Goal: Task Accomplishment & Management: Manage account settings

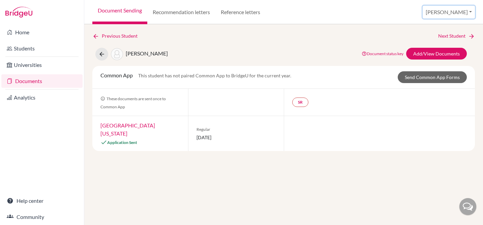
click at [458, 11] on button "[PERSON_NAME]" at bounding box center [448, 12] width 52 height 13
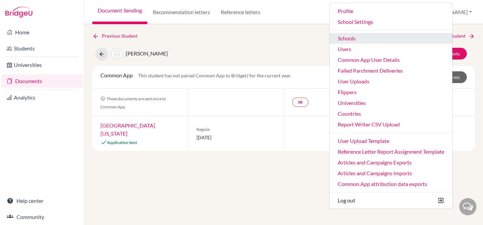
click at [398, 37] on link "Schools" at bounding box center [390, 38] width 123 height 11
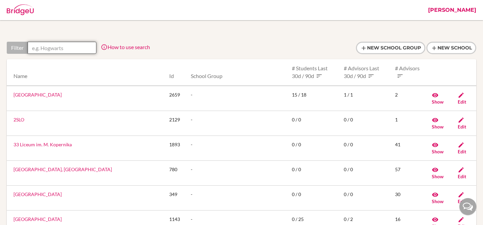
click at [46, 46] on input "text" at bounding box center [62, 48] width 69 height 12
type input "m"
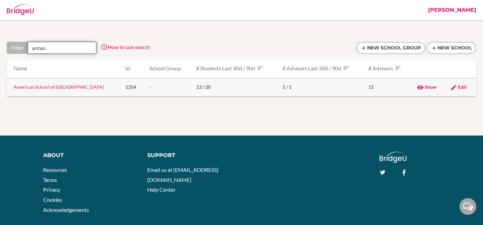
type input "antan"
click at [61, 88] on link "American School of [GEOGRAPHIC_DATA]" at bounding box center [58, 87] width 90 height 6
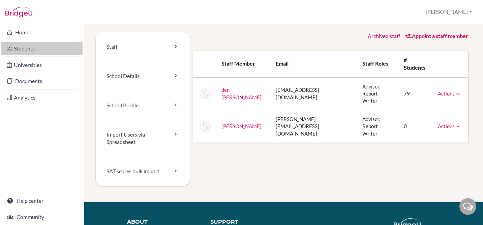
click at [26, 51] on link "Students" at bounding box center [41, 48] width 81 height 13
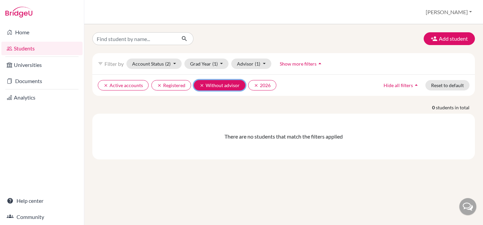
click at [200, 83] on icon "clear" at bounding box center [201, 85] width 5 height 5
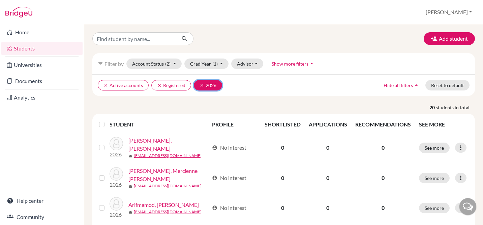
click at [201, 83] on icon "clear" at bounding box center [201, 85] width 5 height 5
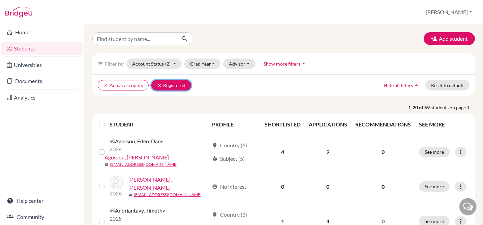
click at [159, 82] on button "clear Registered" at bounding box center [171, 85] width 40 height 10
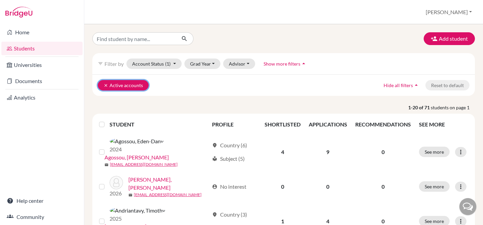
click at [105, 85] on icon "clear" at bounding box center [105, 85] width 5 height 5
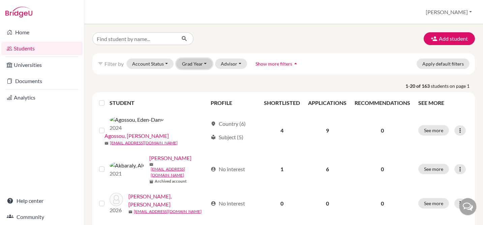
click at [205, 60] on button "Grad Year" at bounding box center [194, 64] width 36 height 10
click at [194, 77] on span "2026" at bounding box center [191, 78] width 12 height 8
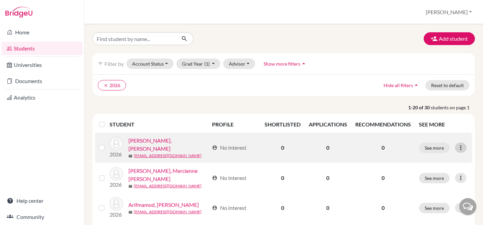
click at [461, 149] on icon at bounding box center [460, 147] width 7 height 7
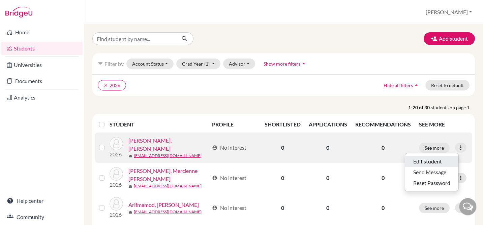
click at [430, 160] on button "Edit student" at bounding box center [431, 161] width 53 height 11
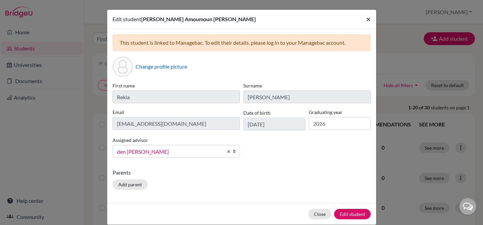
click at [368, 19] on span "×" at bounding box center [368, 19] width 5 height 10
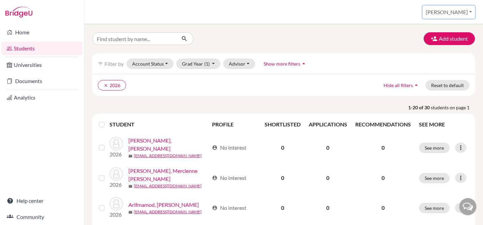
click at [461, 7] on button "[PERSON_NAME]" at bounding box center [448, 12] width 52 height 13
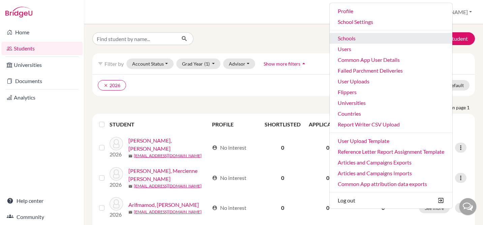
click at [396, 35] on link "Schools" at bounding box center [390, 38] width 123 height 11
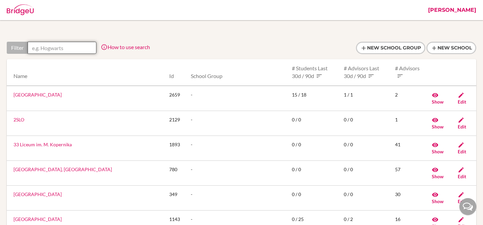
click at [66, 52] on input "text" at bounding box center [62, 48] width 69 height 12
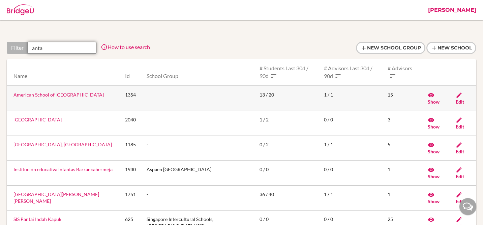
type input "anta"
click at [457, 95] on icon at bounding box center [458, 95] width 7 height 7
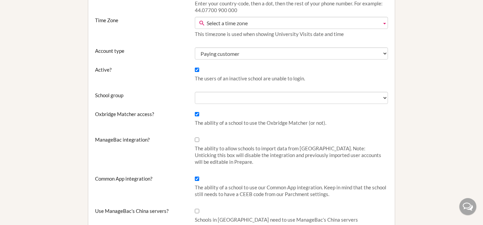
scroll to position [200, 0]
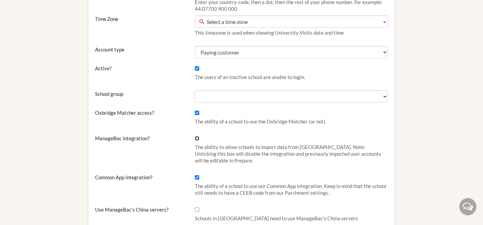
click at [197, 138] on input "ManageBac integration?" at bounding box center [197, 138] width 4 height 4
checkbox input "true"
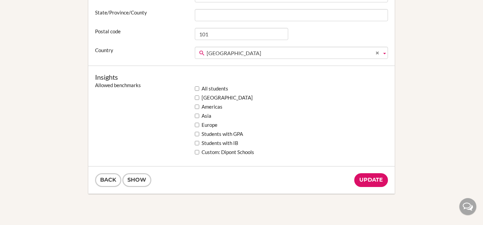
scroll to position [530, 0]
click at [373, 176] on input "Update" at bounding box center [371, 179] width 34 height 14
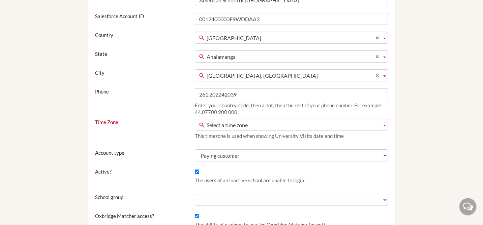
scroll to position [128, 0]
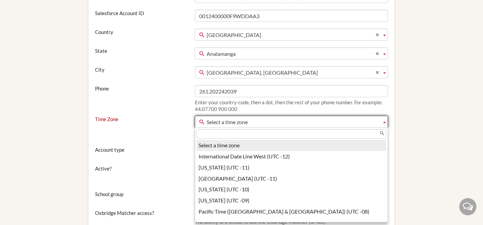
click at [217, 124] on span "Select a time zone" at bounding box center [292, 122] width 172 height 12
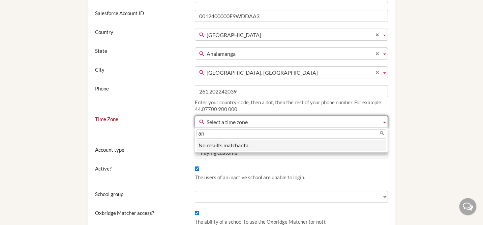
type input "a"
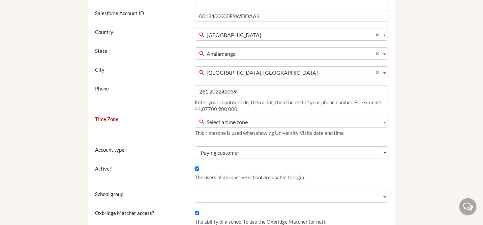
click at [229, 122] on span "Select a time zone" at bounding box center [292, 122] width 172 height 12
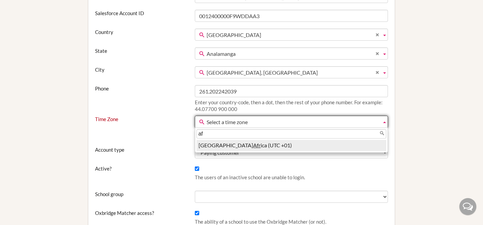
type input "a"
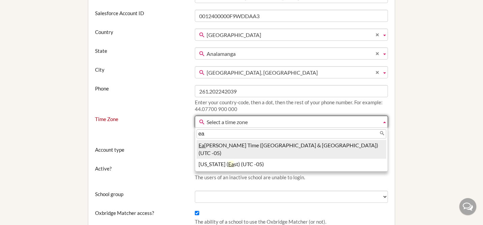
type input "e"
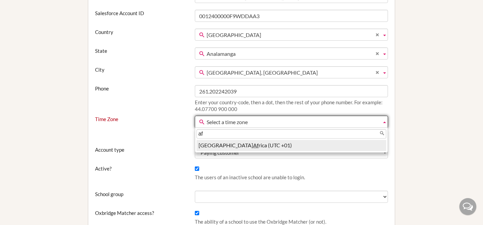
type input "a"
type input "k"
type input "na"
click at [230, 144] on li "Na irobi (UTC +03)" at bounding box center [290, 145] width 189 height 11
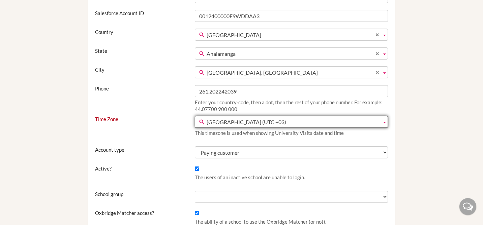
click at [179, 152] on label "Account type" at bounding box center [142, 150] width 100 height 7
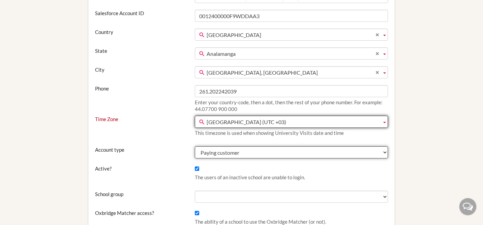
click at [195, 152] on select "Test Paying customer Trial" at bounding box center [291, 153] width 193 height 12
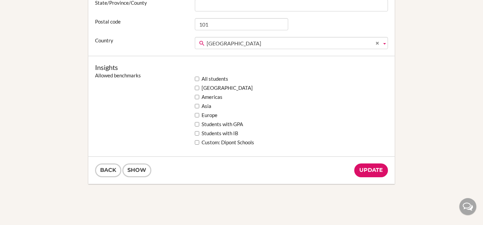
scroll to position [568, 0]
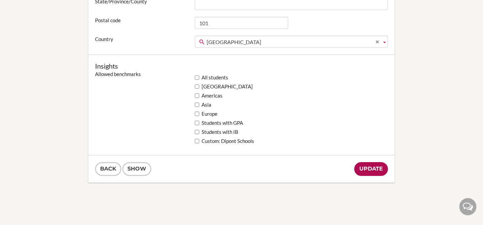
click at [372, 171] on input "Update" at bounding box center [371, 169] width 34 height 14
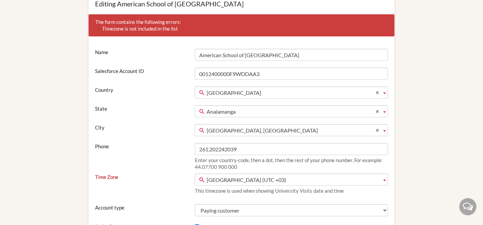
scroll to position [0, 0]
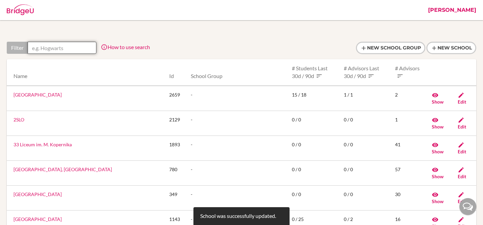
click at [69, 51] on input "text" at bounding box center [62, 48] width 69 height 12
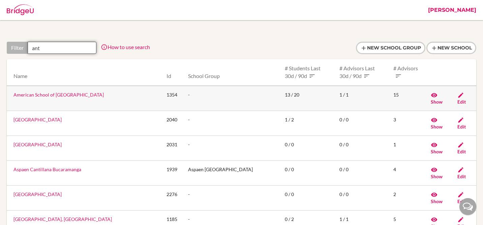
type input "ant"
click at [61, 92] on td "American School of Antananarivo" at bounding box center [84, 98] width 154 height 25
click at [60, 95] on link "American School of Antananarivo" at bounding box center [58, 95] width 90 height 6
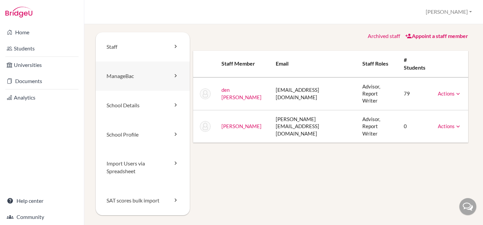
click at [126, 72] on link "ManageBac" at bounding box center [143, 76] width 94 height 29
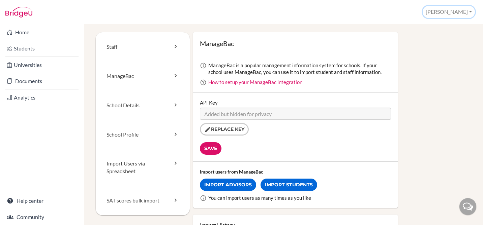
click at [461, 15] on button "[PERSON_NAME]" at bounding box center [448, 12] width 52 height 12
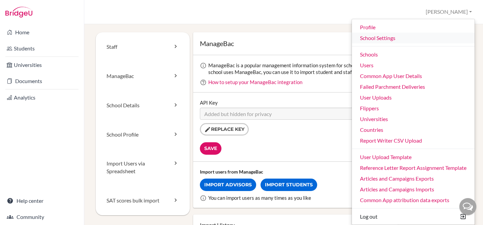
click at [382, 38] on link "School Settings" at bounding box center [413, 38] width 123 height 11
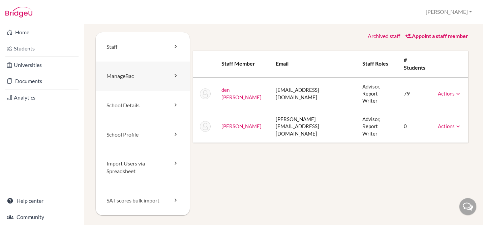
click at [141, 81] on link "ManageBac" at bounding box center [143, 76] width 94 height 29
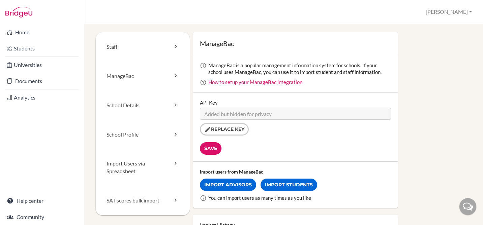
click at [87, 85] on div "Staff [GEOGRAPHIC_DATA] School Details School Profile Import Users via Spreadsh…" at bounding box center [283, 124] width 398 height 201
click at [460, 15] on button "[PERSON_NAME]" at bounding box center [448, 12] width 52 height 12
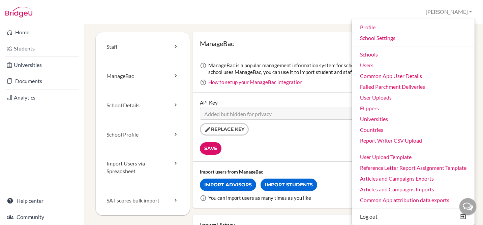
click at [326, 8] on div "School Settings Jen Auty Profile School Settings Admin Schools Users Common App…" at bounding box center [283, 12] width 398 height 24
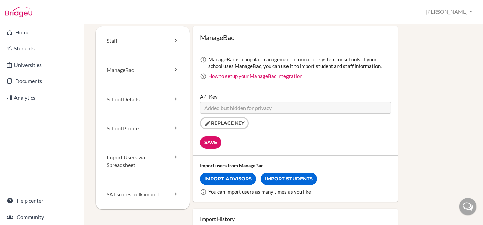
scroll to position [4, 0]
